Goal: Transaction & Acquisition: Subscribe to service/newsletter

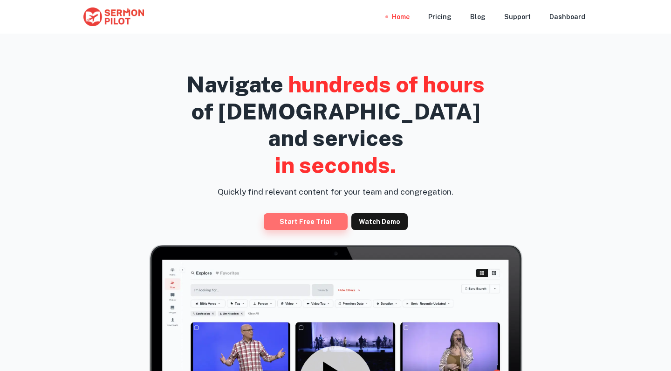
click at [334, 213] on link "Start Free Trial" at bounding box center [306, 221] width 84 height 17
